Goal: Task Accomplishment & Management: Manage account settings

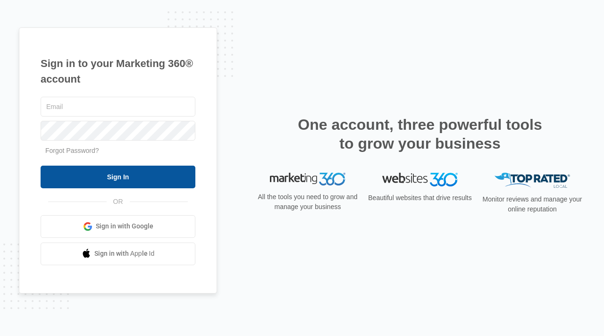
type input "[EMAIL_ADDRESS][DOMAIN_NAME]"
click at [173, 183] on input "Sign In" at bounding box center [118, 177] width 155 height 23
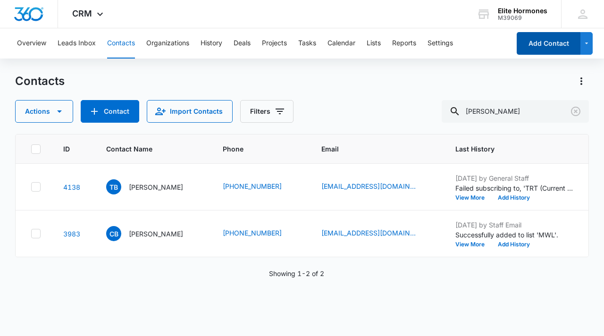
click at [550, 44] on button "Add Contact" at bounding box center [549, 43] width 64 height 23
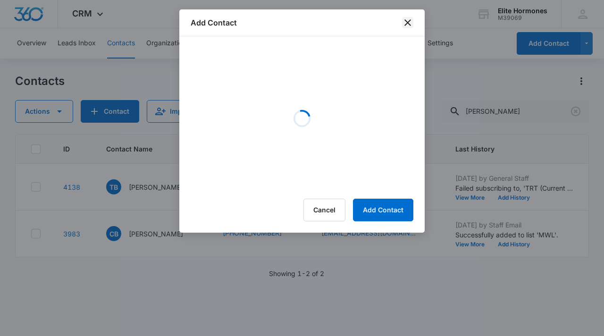
click at [409, 21] on icon "close" at bounding box center [408, 22] width 7 height 7
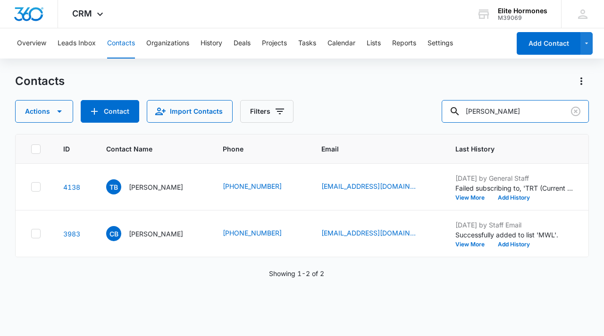
drag, startPoint x: 544, startPoint y: 110, endPoint x: 458, endPoint y: 120, distance: 86.5
click at [459, 119] on div "Actions Contact Import Contacts Filters Benzschawel" at bounding box center [302, 111] width 574 height 23
paste input "Jane Thomas"
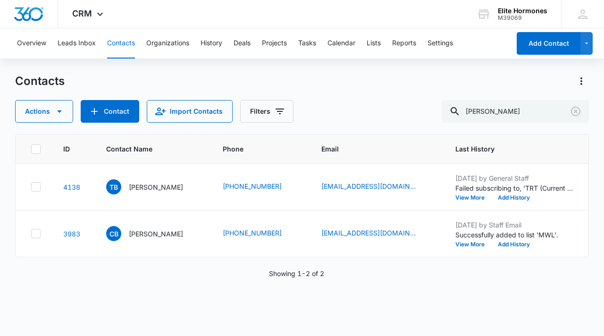
click at [441, 126] on div "Contacts Actions Contact Import Contacts Filters Jane Thomas ID Contact Name Ph…" at bounding box center [302, 205] width 574 height 262
click at [539, 107] on input "Jane Thomas" at bounding box center [515, 111] width 147 height 23
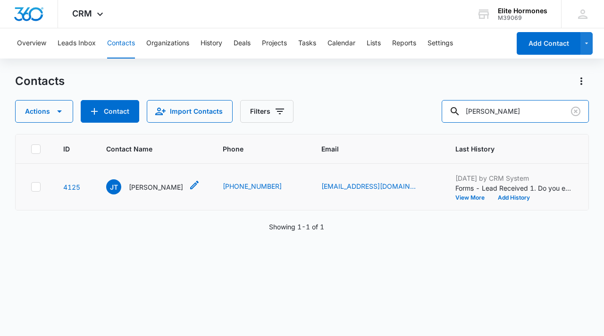
type input "Jane Thomas"
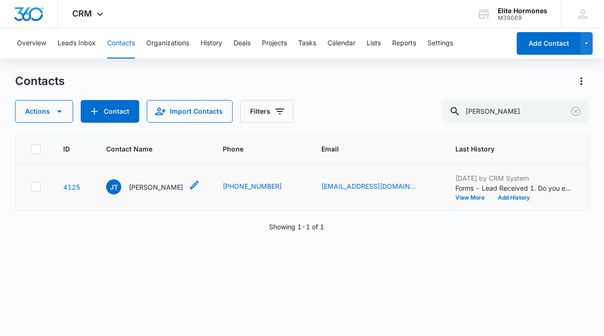
click at [137, 188] on p "Jane Thomas" at bounding box center [156, 187] width 54 height 10
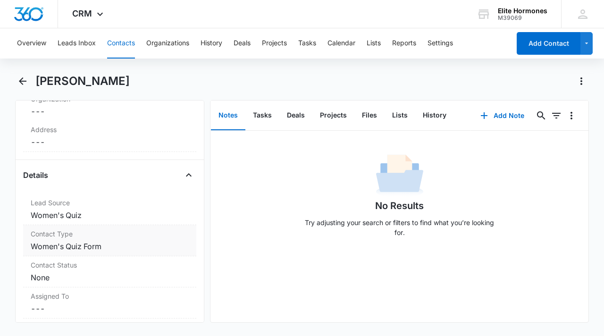
scroll to position [290, 0]
click at [124, 241] on dd "Cancel Save Changes Women's Quiz Form" at bounding box center [110, 245] width 158 height 11
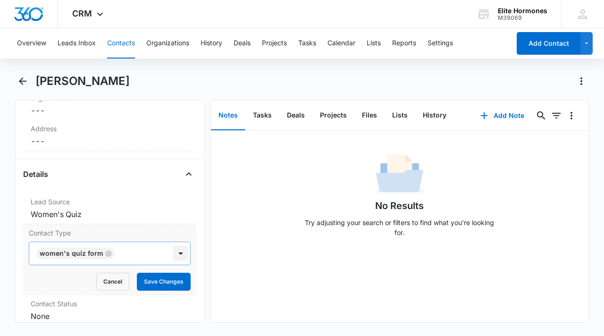
click at [175, 256] on div at bounding box center [180, 253] width 15 height 15
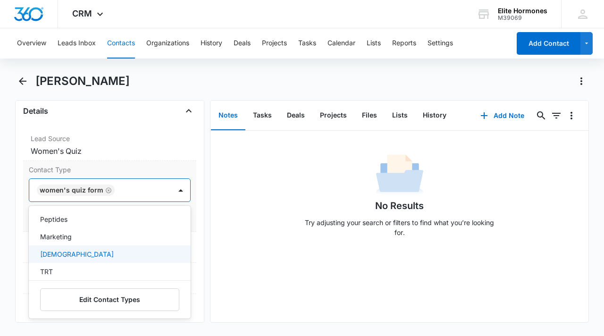
scroll to position [268, 0]
click at [103, 253] on div "Female" at bounding box center [108, 253] width 137 height 10
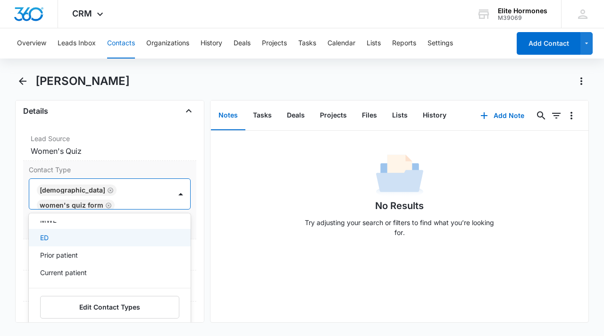
scroll to position [357, 0]
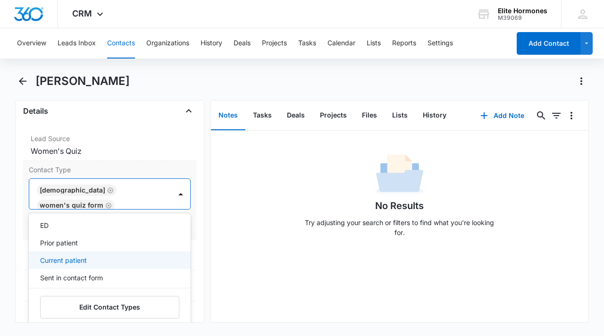
click at [104, 260] on div "Current patient" at bounding box center [108, 260] width 137 height 10
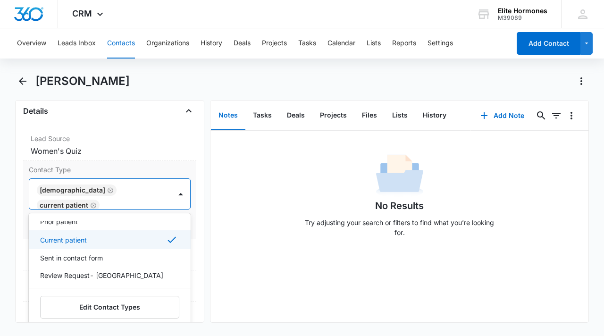
scroll to position [422, 0]
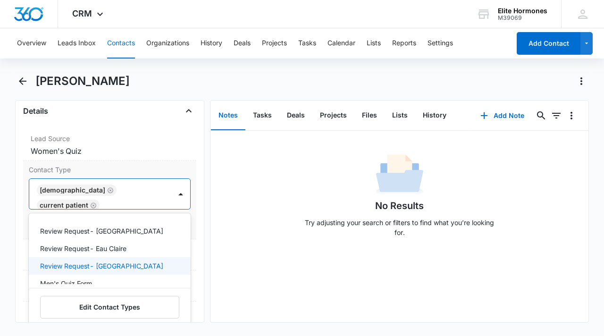
click at [127, 260] on div "Review Request- Wausau" at bounding box center [110, 265] width 162 height 17
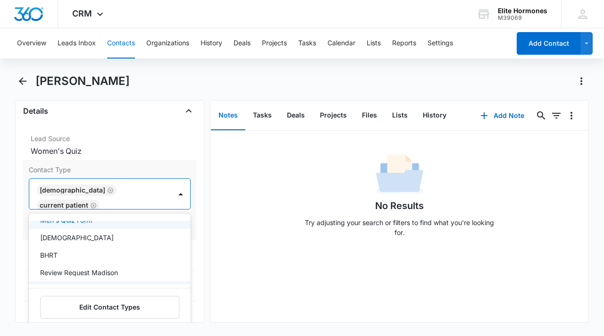
scroll to position [505, 0]
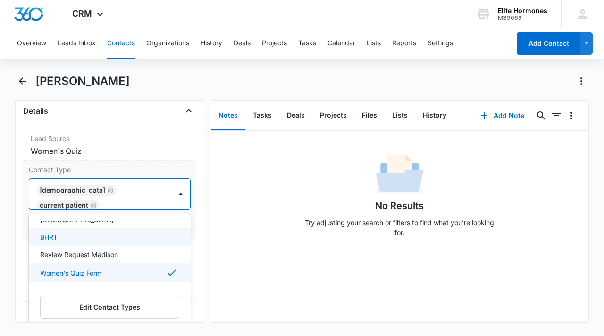
click at [78, 234] on div "BHRT" at bounding box center [108, 237] width 137 height 10
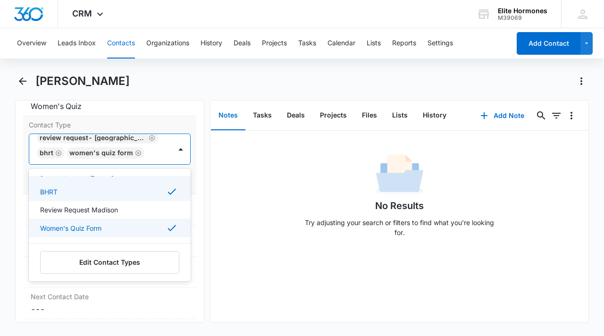
scroll to position [394, 0]
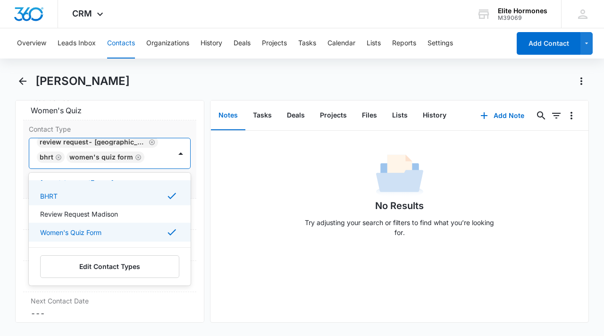
click at [121, 127] on label "Contact Type" at bounding box center [110, 129] width 162 height 10
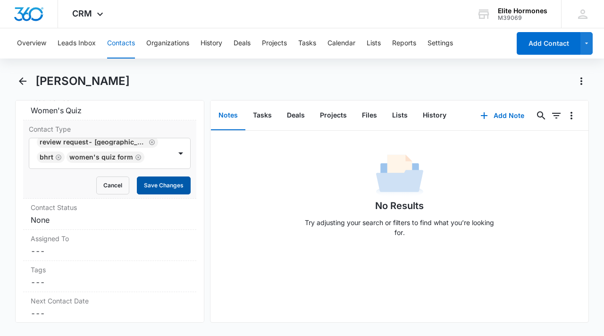
click at [160, 185] on button "Save Changes" at bounding box center [164, 186] width 54 height 18
